Goal: Check status: Check status

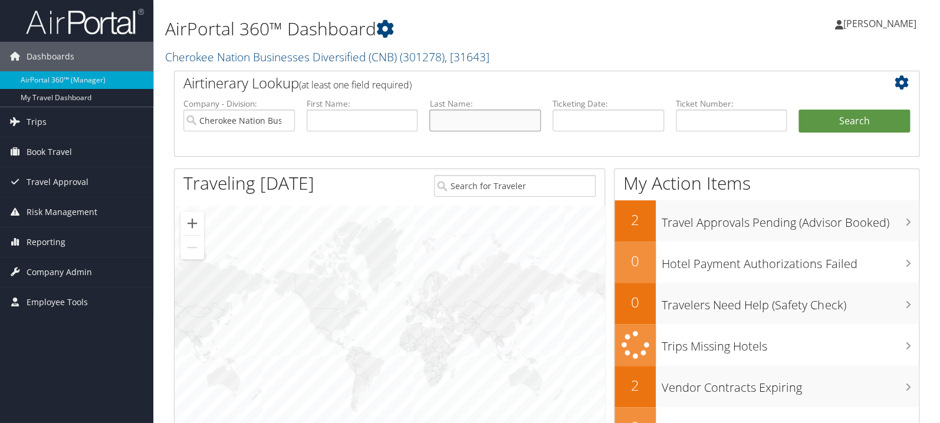
click at [461, 120] on input "text" at bounding box center [484, 121] width 111 height 22
type input "melhem"
click at [798, 110] on button "Search" at bounding box center [853, 122] width 111 height 24
